Goal: Information Seeking & Learning: Learn about a topic

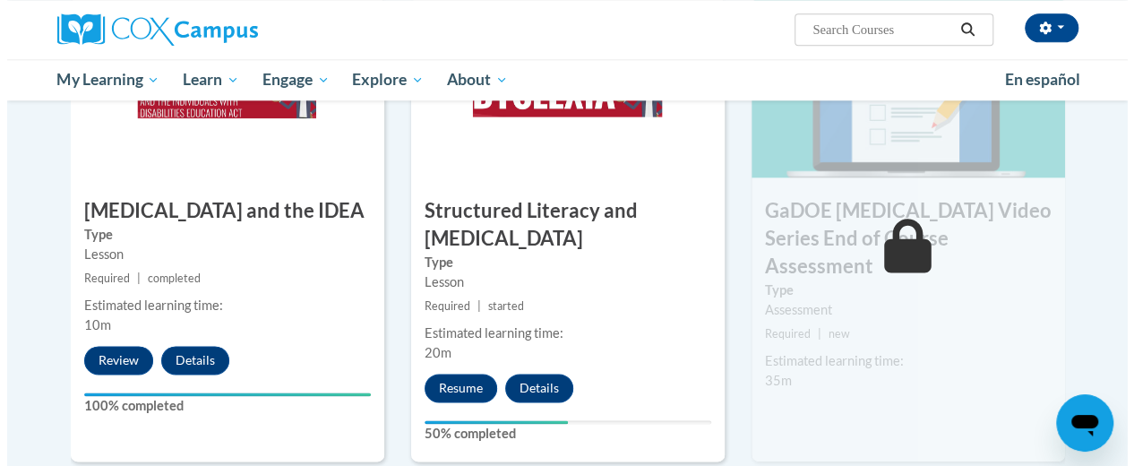
scroll to position [1019, 0]
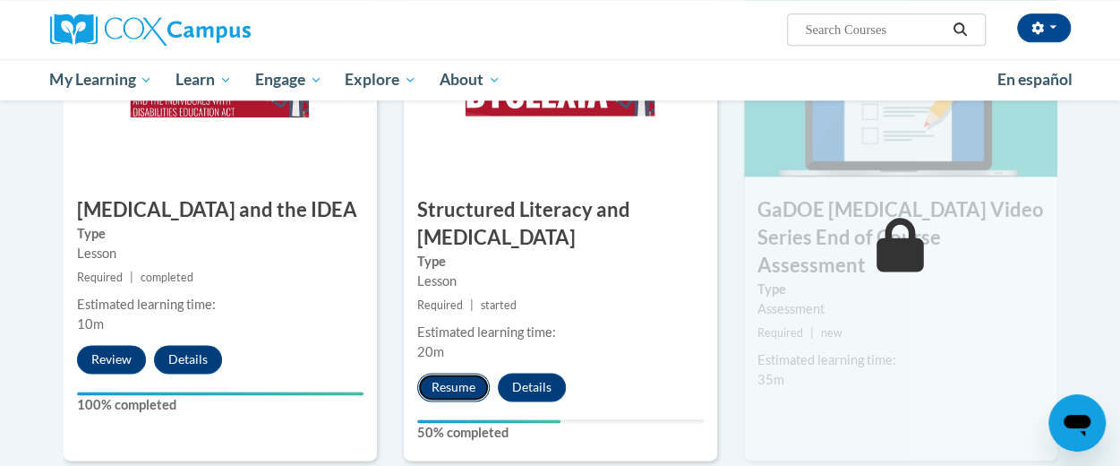
click at [446, 388] on button "Resume" at bounding box center [453, 387] width 73 height 29
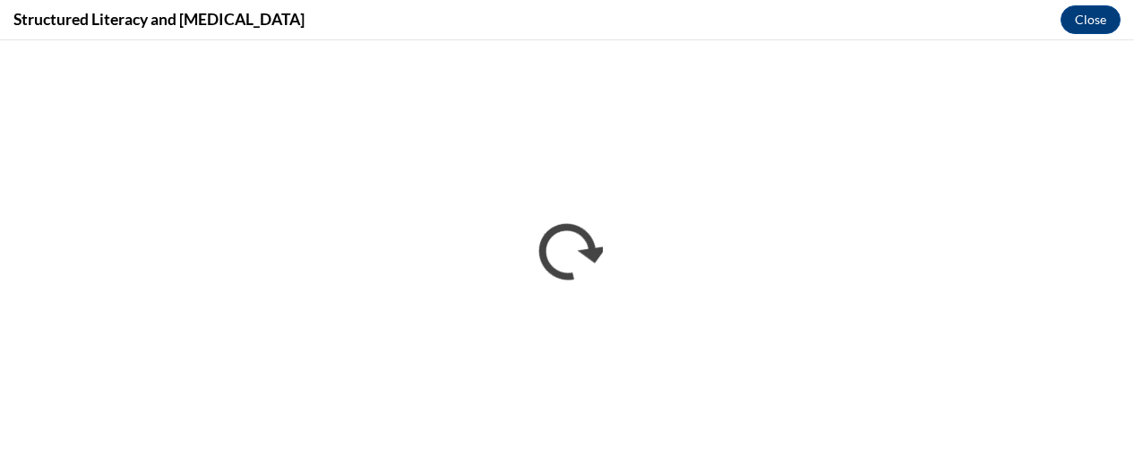
scroll to position [0, 0]
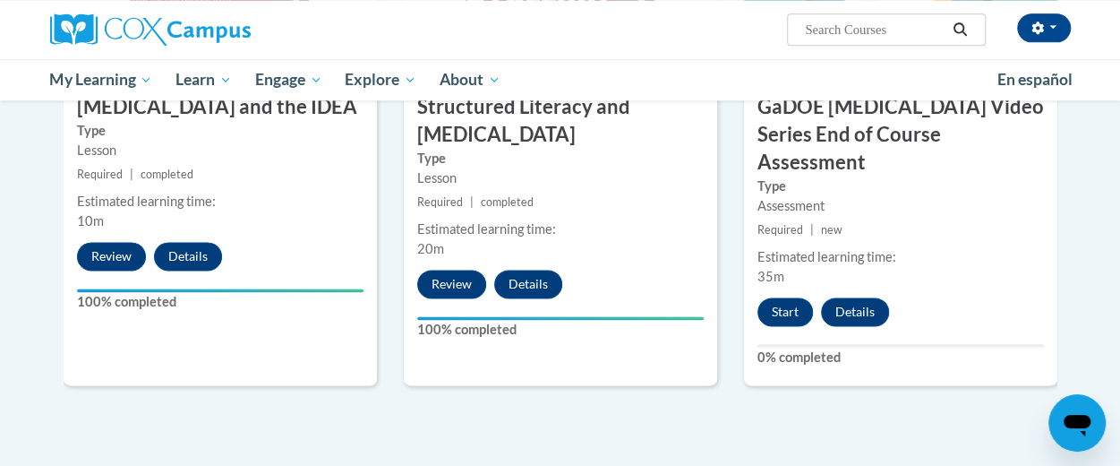
scroll to position [1137, 0]
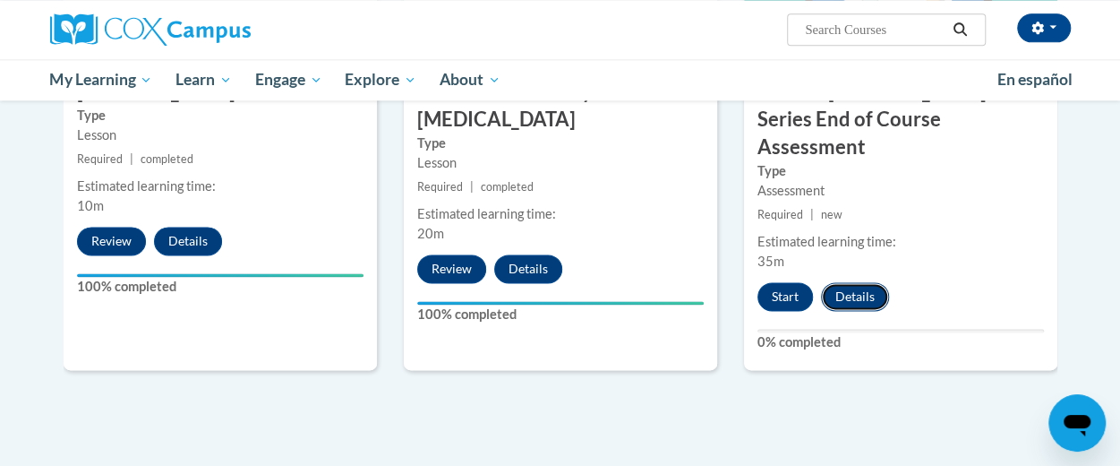
click at [870, 282] on button "Details" at bounding box center [855, 296] width 68 height 29
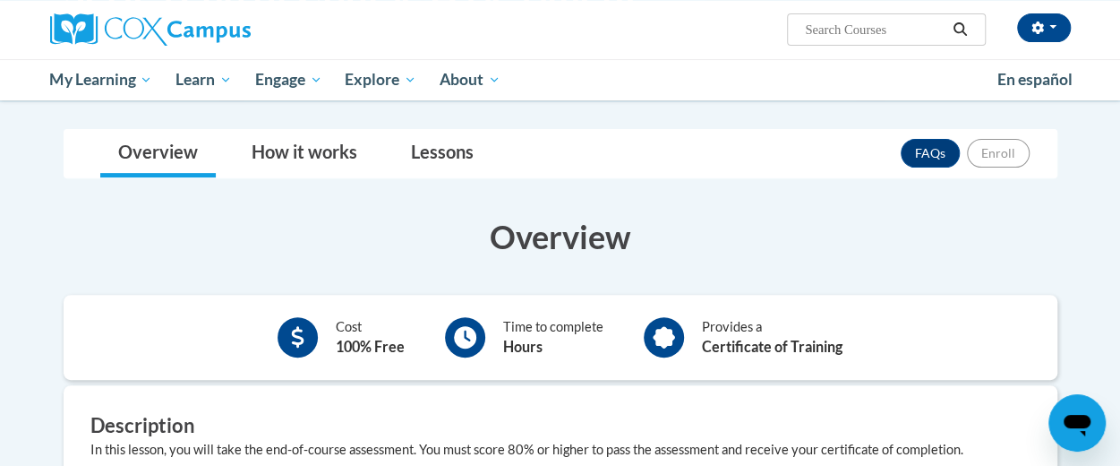
scroll to position [241, 0]
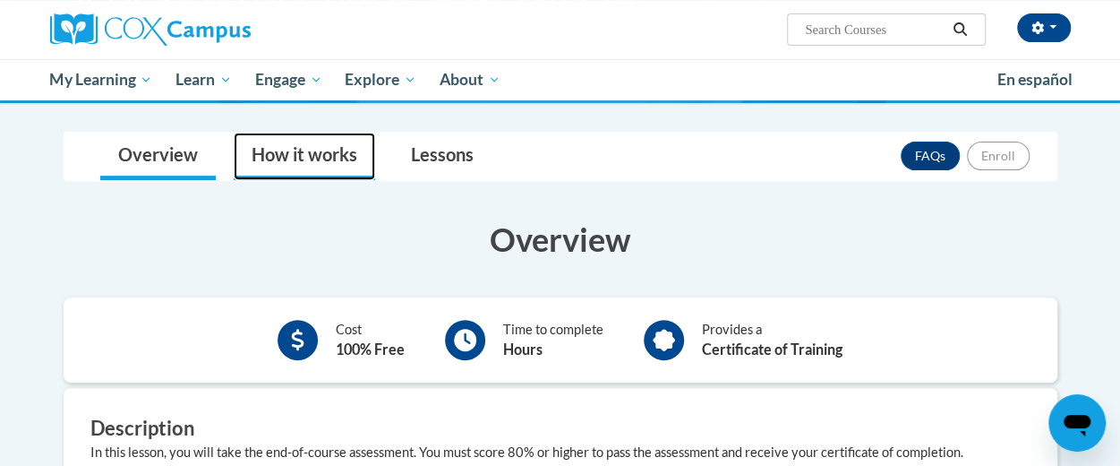
click at [319, 141] on link "How it works" at bounding box center [304, 156] width 141 height 47
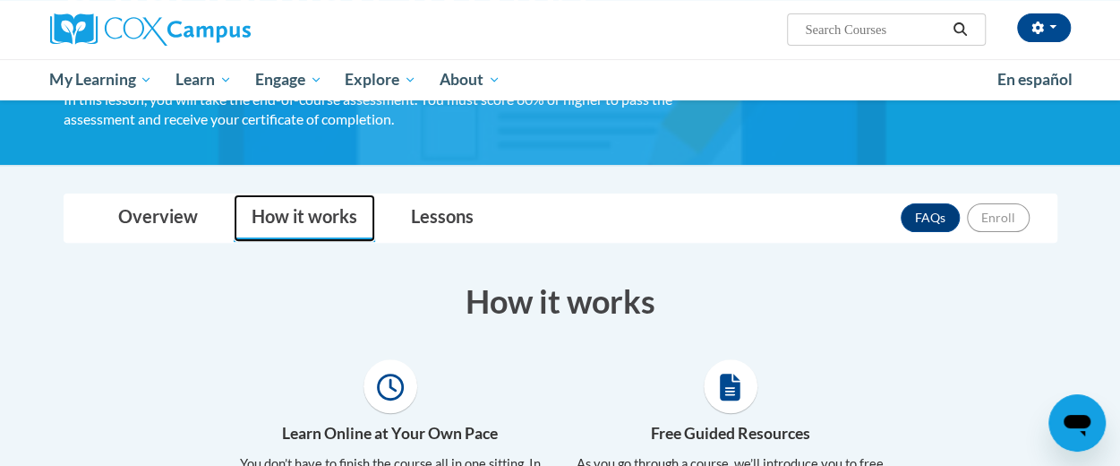
scroll to position [174, 0]
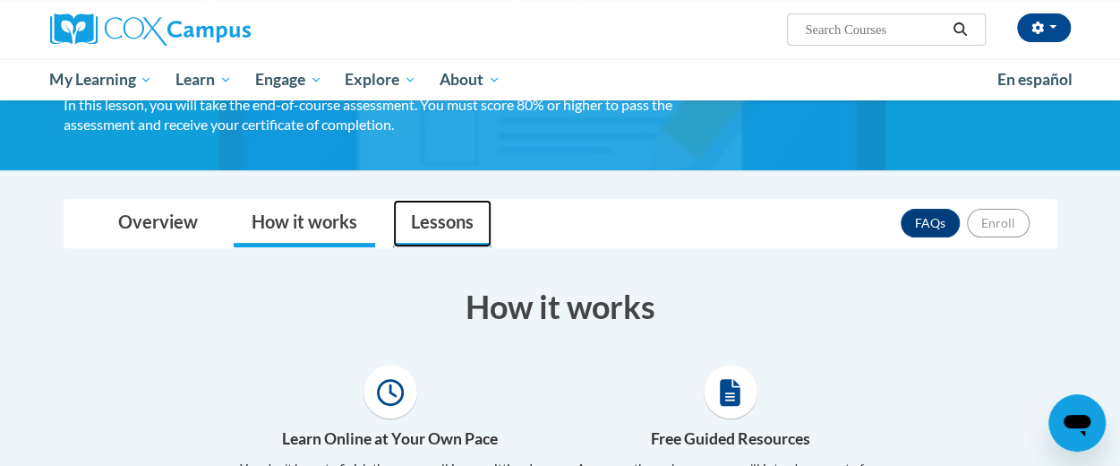
click at [433, 226] on link "Lessons" at bounding box center [442, 223] width 99 height 47
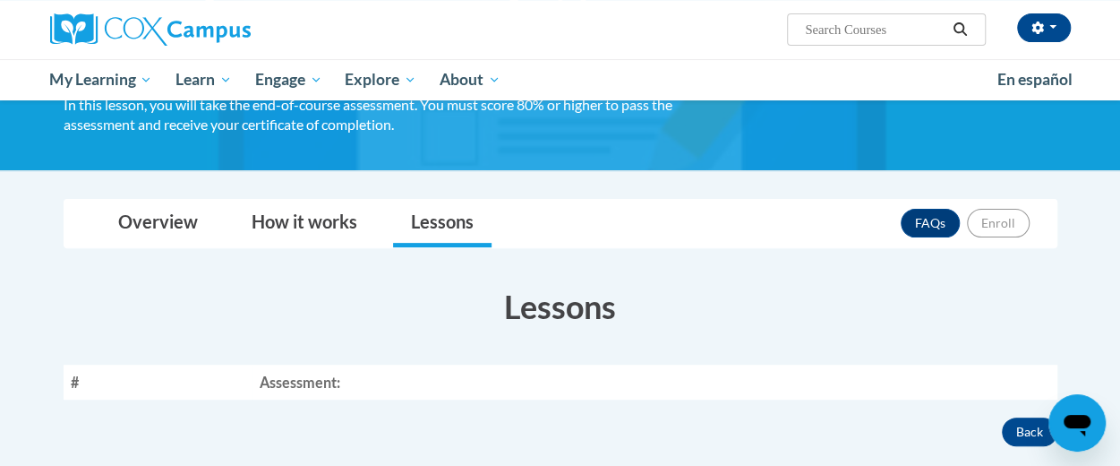
click at [500, 267] on div "Overview Cost 100% Free Time to complete Hours Provides a Certificate of Traini…" at bounding box center [560, 356] width 1021 height 180
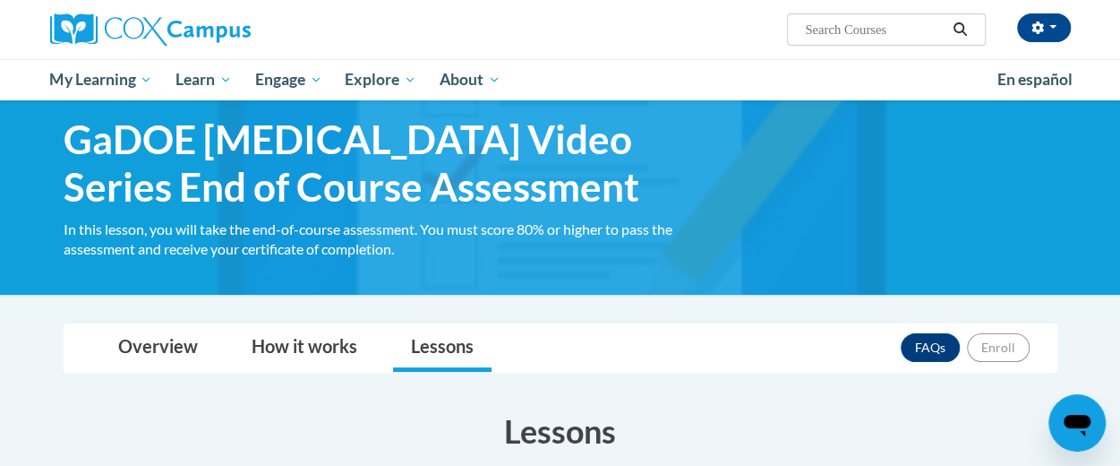
scroll to position [0, 0]
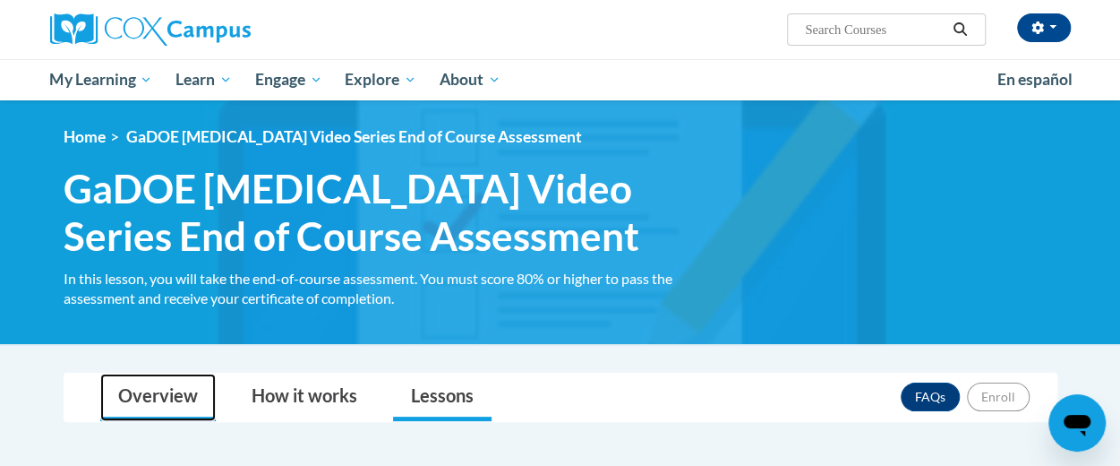
click at [182, 398] on link "Overview" at bounding box center [158, 396] width 116 height 47
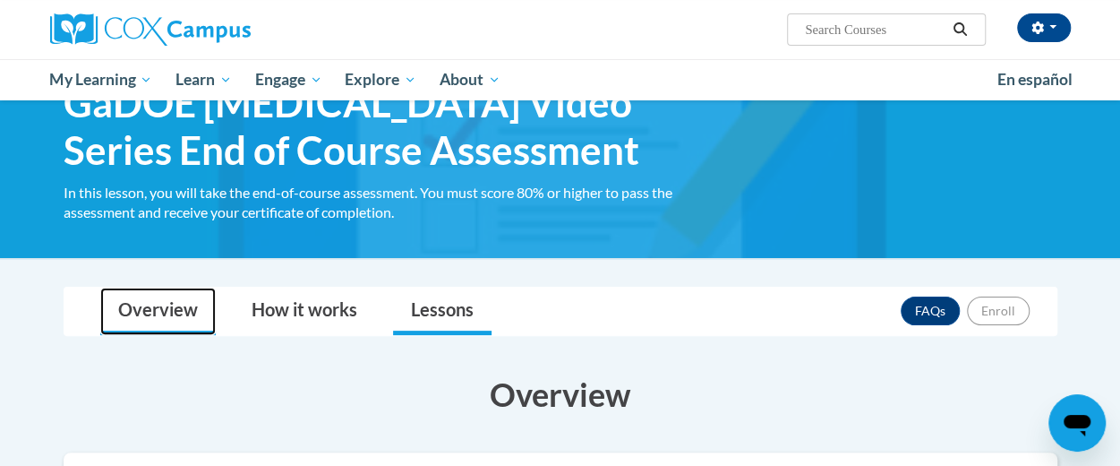
scroll to position [77, 0]
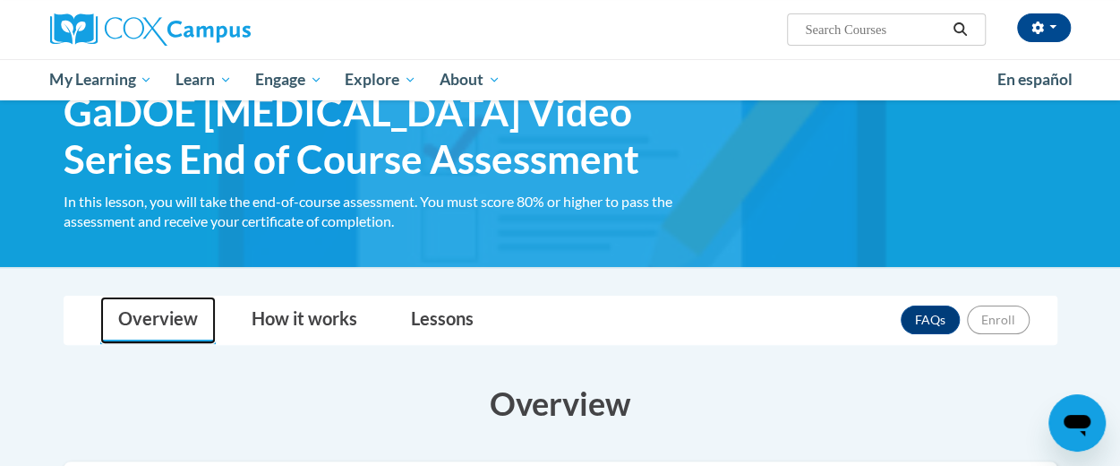
click at [142, 318] on link "Overview" at bounding box center [158, 319] width 116 height 47
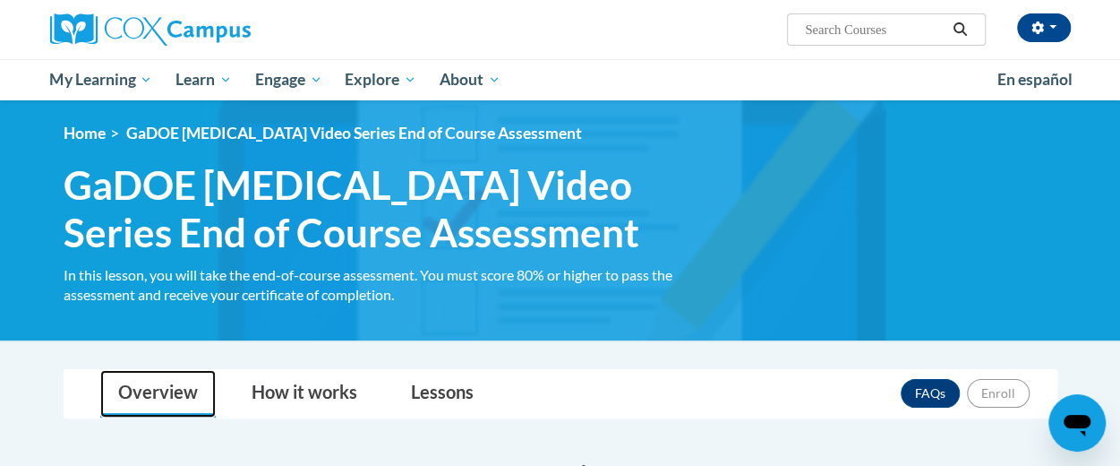
scroll to position [0, 0]
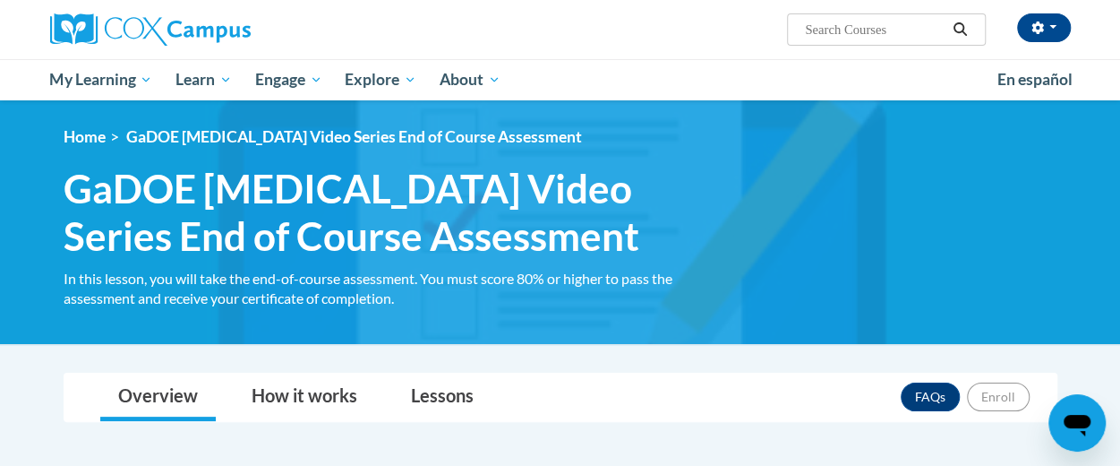
click at [459, 262] on div "<en>Home</en><fr>Accueil</fr><de>Zuhause</de><it>Casa</it><es>Casa</es><pt>Casa…" at bounding box center [561, 222] width 1048 height 190
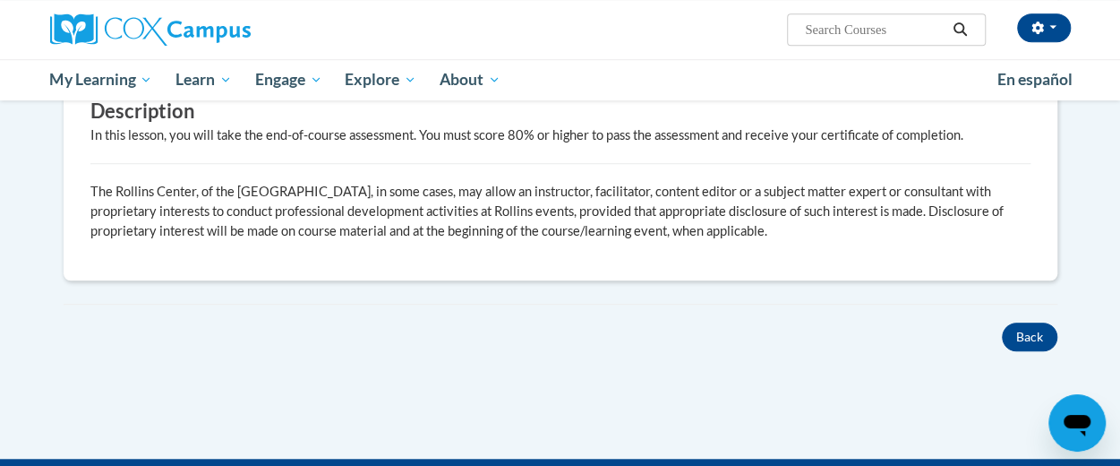
scroll to position [591, 0]
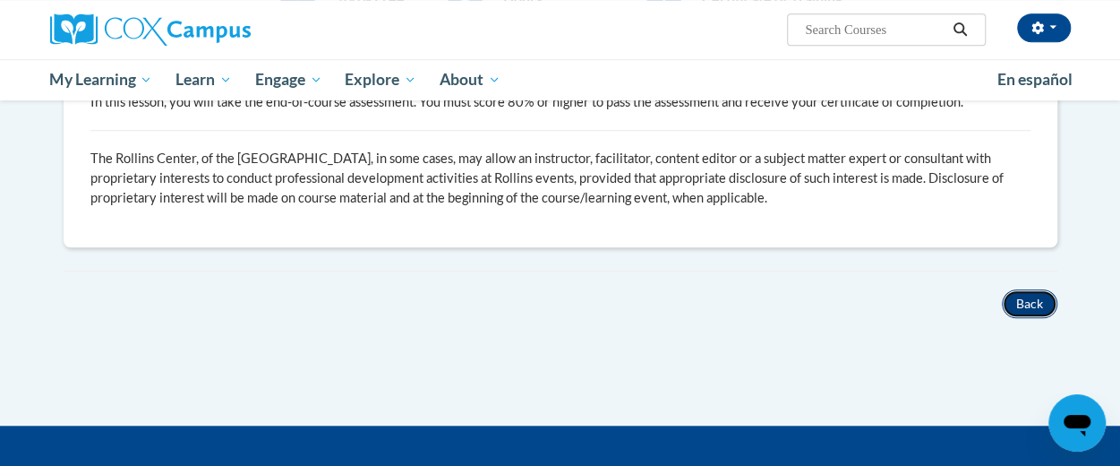
click at [1030, 302] on button "Back" at bounding box center [1030, 303] width 56 height 29
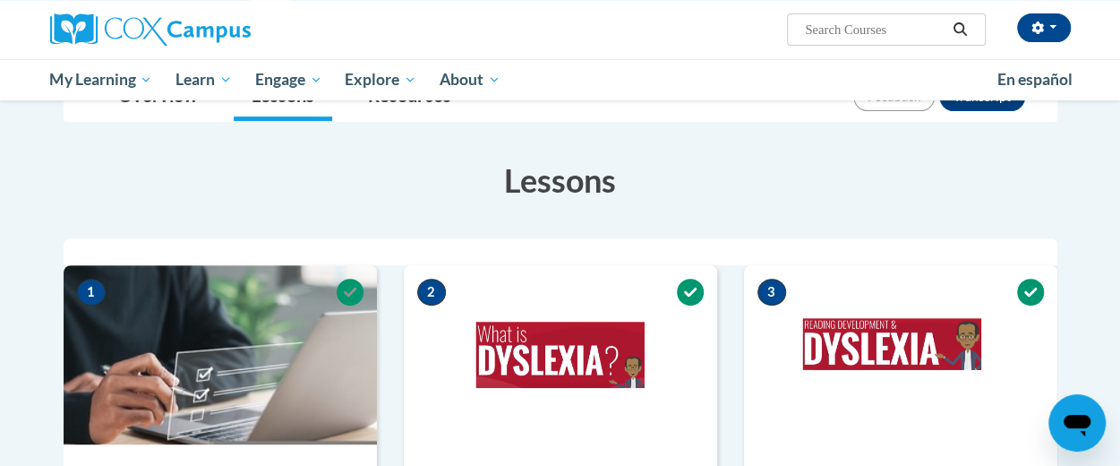
scroll to position [238, 0]
